Goal: Entertainment & Leisure: Consume media (video, audio)

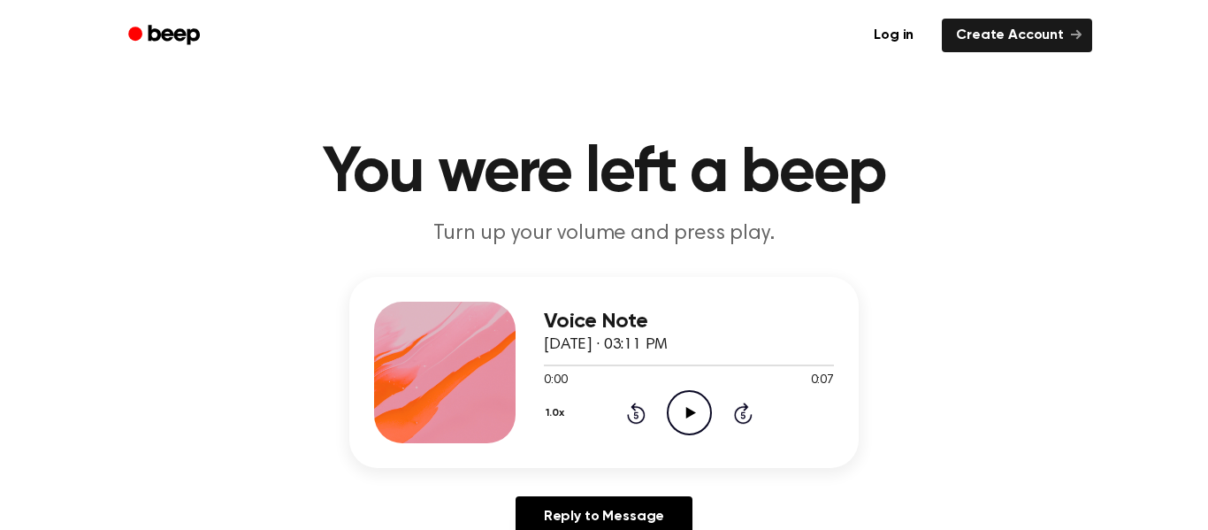
click at [683, 410] on icon "Play Audio" at bounding box center [689, 412] width 45 height 45
click at [679, 415] on icon "Play Audio" at bounding box center [689, 412] width 45 height 45
click at [683, 400] on icon "Play Audio" at bounding box center [689, 412] width 45 height 45
click at [681, 403] on icon "Play Audio" at bounding box center [689, 412] width 45 height 45
click at [690, 405] on icon "Play Audio" at bounding box center [689, 412] width 45 height 45
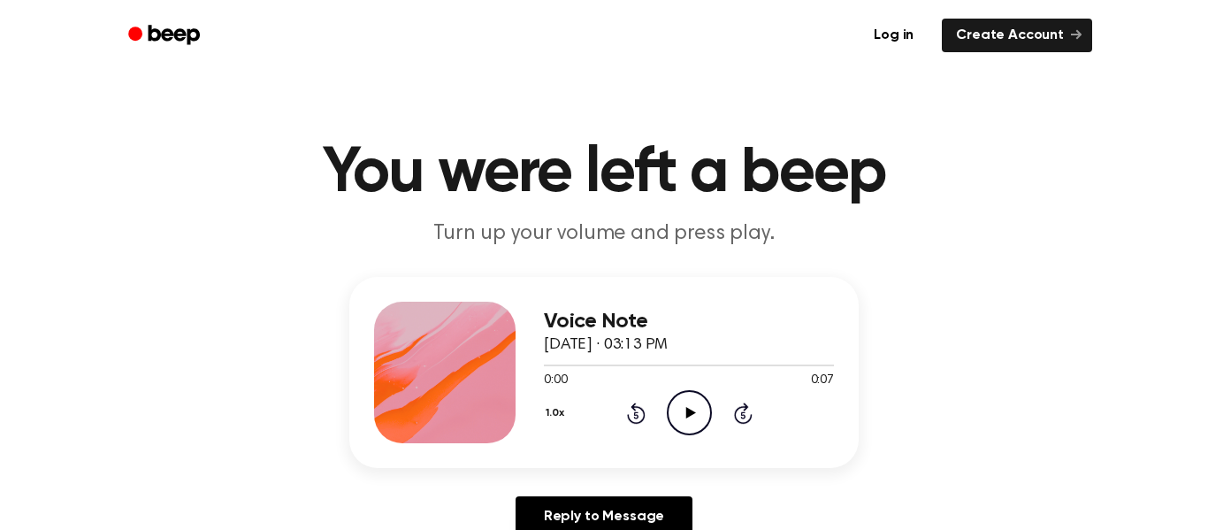
click at [680, 429] on icon "Play Audio" at bounding box center [689, 412] width 45 height 45
click at [697, 424] on icon "Play Audio" at bounding box center [689, 412] width 45 height 45
click at [679, 407] on icon "Play Audio" at bounding box center [689, 412] width 45 height 45
click at [681, 397] on icon "Play Audio" at bounding box center [689, 412] width 45 height 45
click at [698, 391] on icon "Play Audio" at bounding box center [689, 412] width 45 height 45
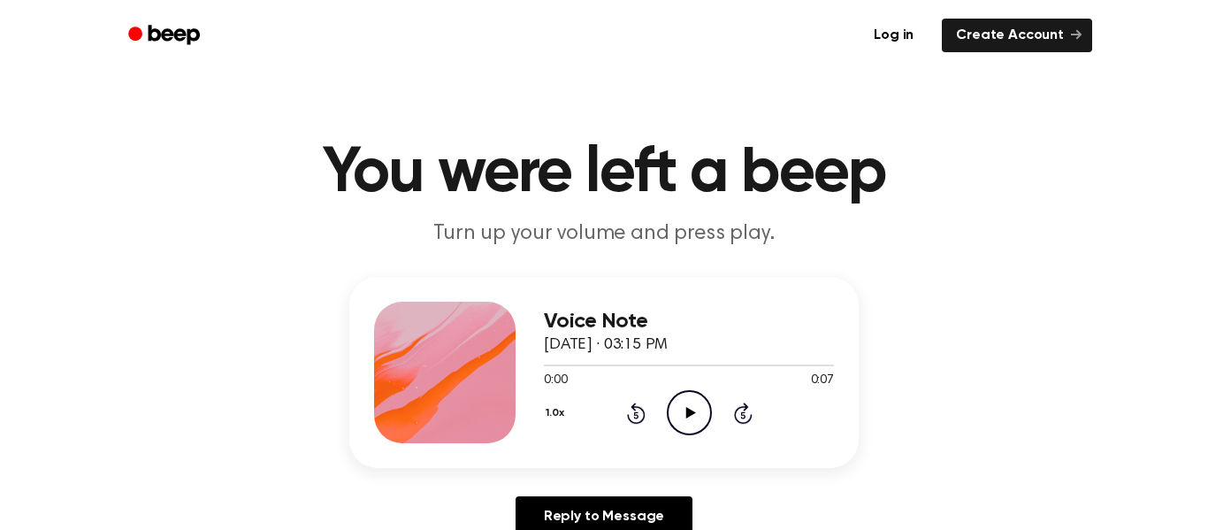
click at [676, 406] on icon "Play Audio" at bounding box center [689, 412] width 45 height 45
click at [691, 431] on icon "Play Audio" at bounding box center [689, 412] width 45 height 45
click at [690, 388] on div "0:00 0:07" at bounding box center [689, 380] width 290 height 19
click at [683, 398] on icon "Play Audio" at bounding box center [689, 412] width 45 height 45
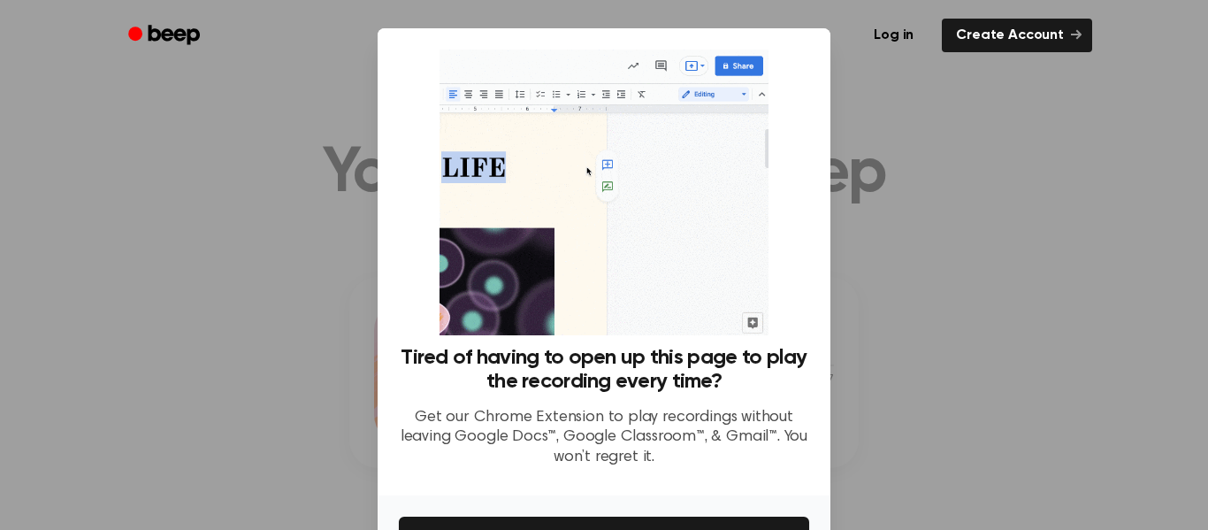
click at [1101, 137] on div at bounding box center [604, 265] width 1208 height 530
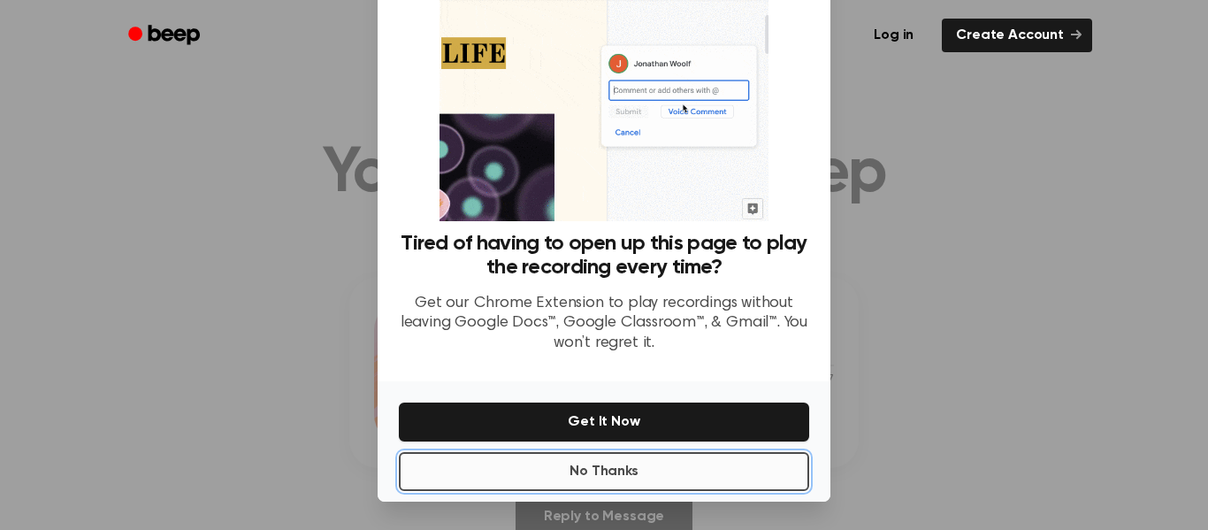
click at [594, 459] on button "No Thanks" at bounding box center [604, 471] width 410 height 39
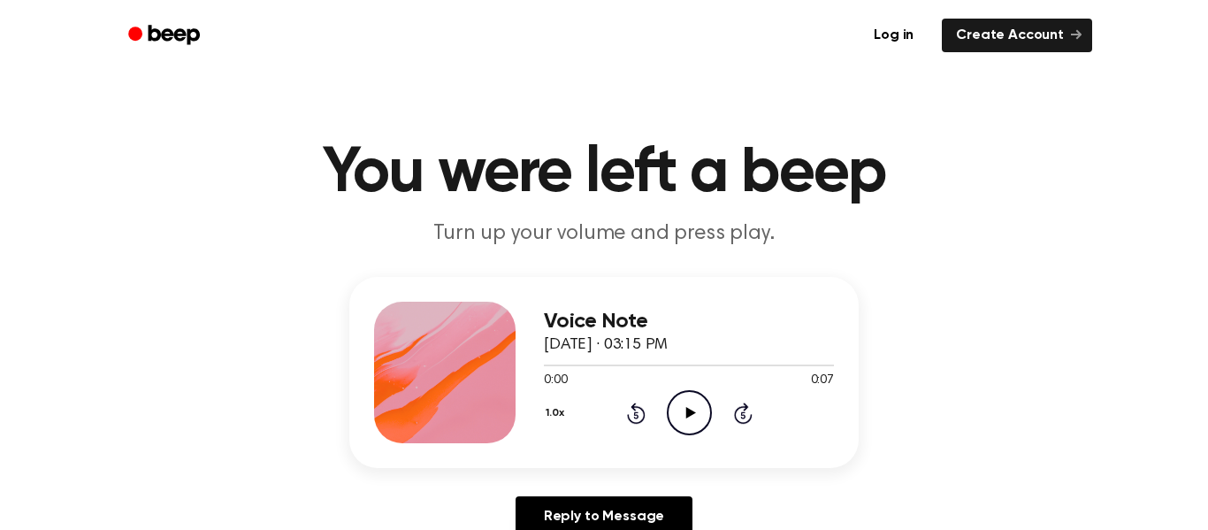
click at [674, 416] on icon "Play Audio" at bounding box center [689, 412] width 45 height 45
click at [691, 408] on icon "Play Audio" at bounding box center [689, 412] width 45 height 45
click at [697, 408] on icon "Play Audio" at bounding box center [689, 412] width 45 height 45
click at [678, 390] on icon "Play Audio" at bounding box center [689, 412] width 45 height 45
click at [675, 425] on icon "Play Audio" at bounding box center [689, 412] width 45 height 45
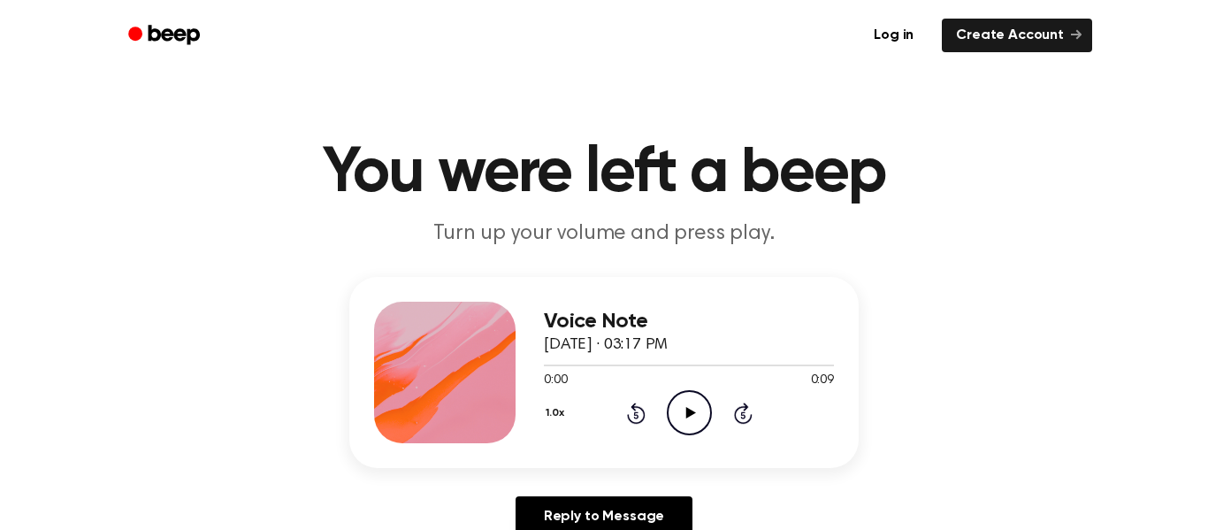
click at [694, 390] on icon "Play Audio" at bounding box center [689, 412] width 45 height 45
click at [667, 417] on circle at bounding box center [688, 412] width 43 height 43
click at [699, 397] on icon "Play Audio" at bounding box center [689, 412] width 45 height 45
click at [683, 429] on icon "Play Audio" at bounding box center [689, 412] width 45 height 45
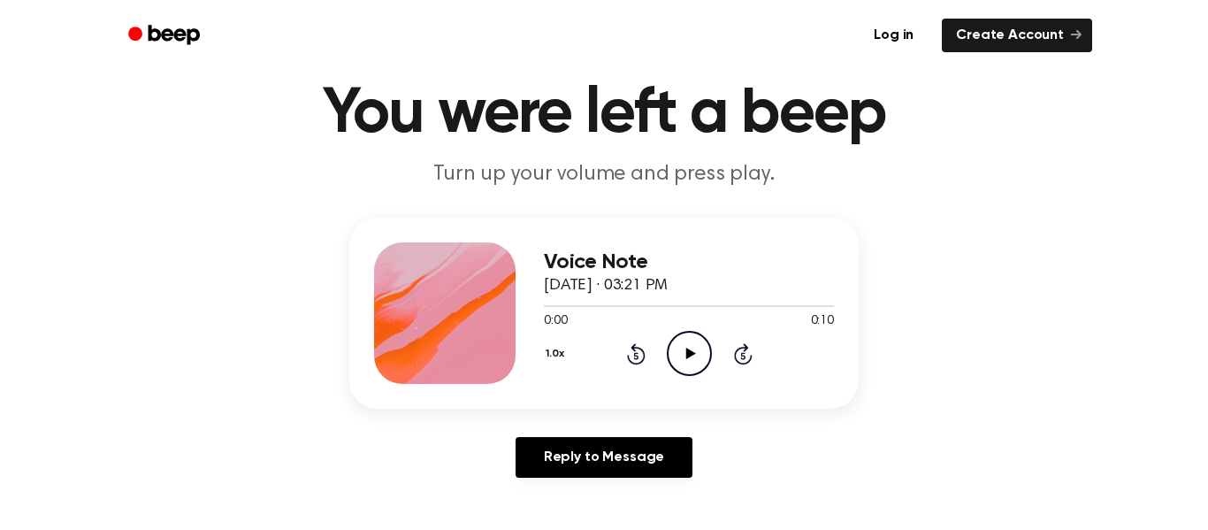
scroll to position [62, 0]
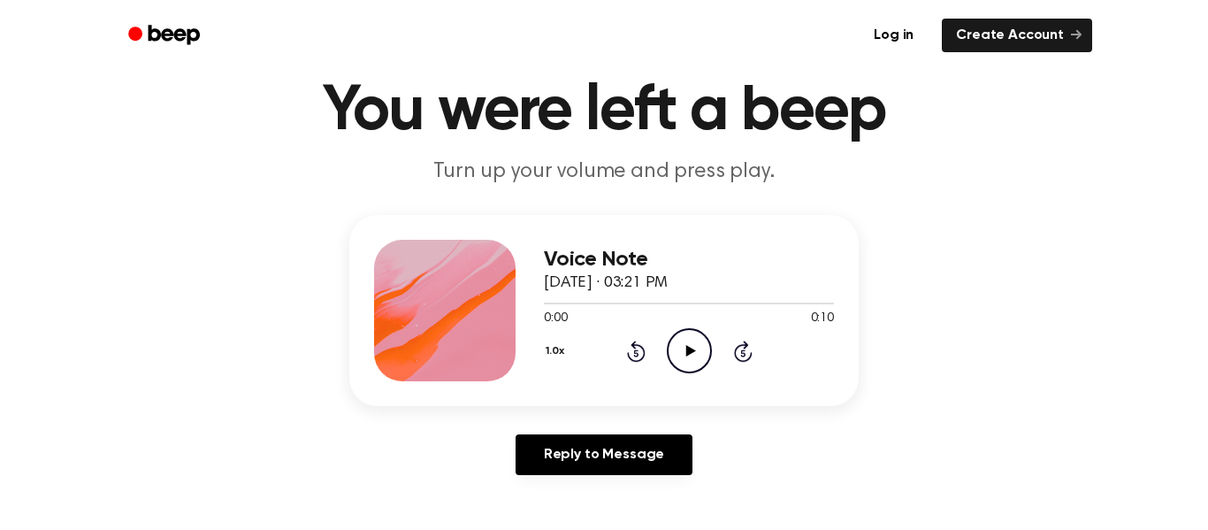
click at [681, 338] on icon "Play Audio" at bounding box center [689, 350] width 45 height 45
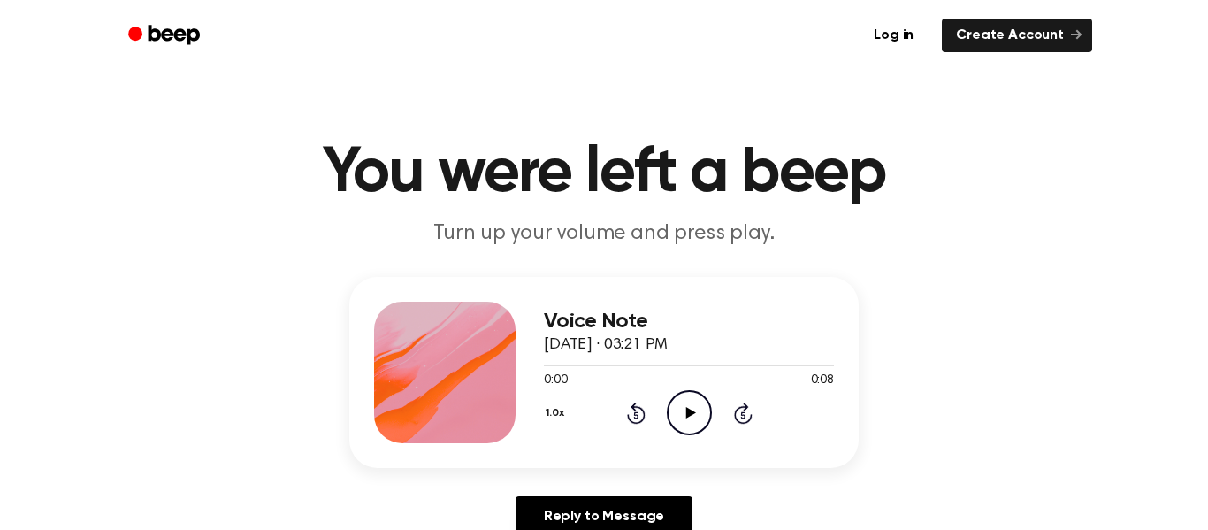
click at [654, 381] on div "0:00 0:08" at bounding box center [689, 380] width 290 height 19
click at [670, 392] on icon "Play Audio" at bounding box center [689, 412] width 45 height 45
click at [690, 397] on icon "Play Audio" at bounding box center [689, 412] width 45 height 45
click at [695, 421] on icon "Play Audio" at bounding box center [689, 412] width 45 height 45
